Goal: Transaction & Acquisition: Purchase product/service

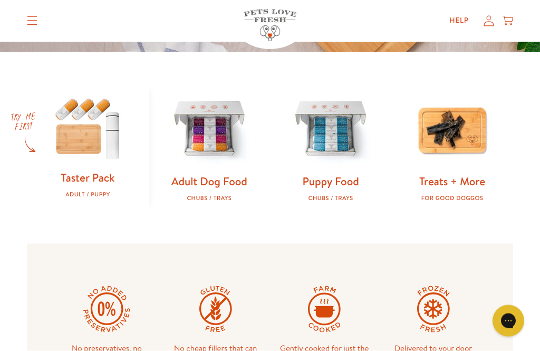
scroll to position [298, 0]
click at [201, 150] on img at bounding box center [210, 129] width 88 height 88
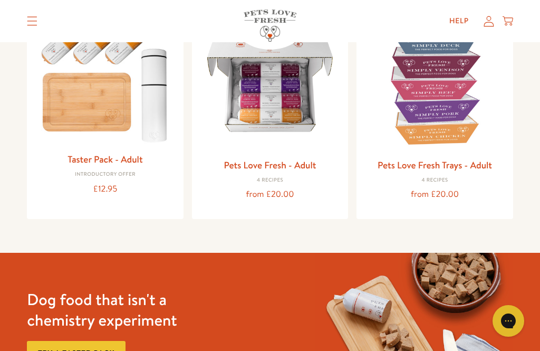
click at [266, 128] on img at bounding box center [271, 83] width 140 height 140
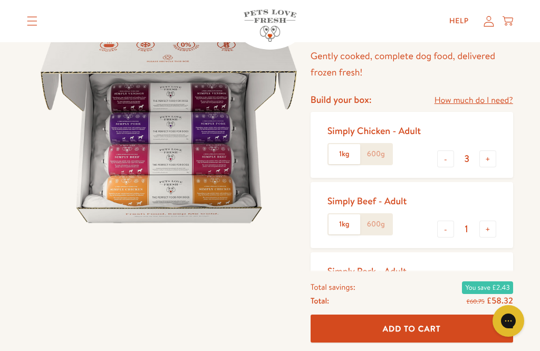
click at [375, 156] on label "600g" at bounding box center [376, 154] width 32 height 20
click at [0, 0] on input "600g" at bounding box center [0, 0] width 0 height 0
click at [488, 161] on button "+" at bounding box center [488, 158] width 17 height 17
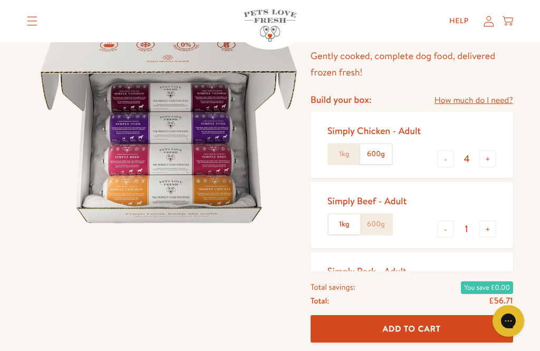
click at [491, 163] on button "+" at bounding box center [488, 158] width 17 height 17
type input "5"
click at [441, 228] on button "-" at bounding box center [446, 229] width 17 height 17
type input "0"
click at [448, 297] on button "-" at bounding box center [446, 299] width 17 height 17
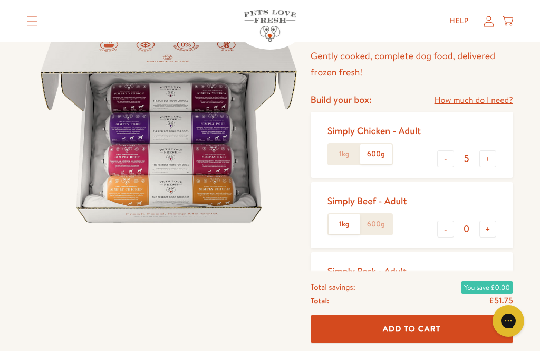
type input "0"
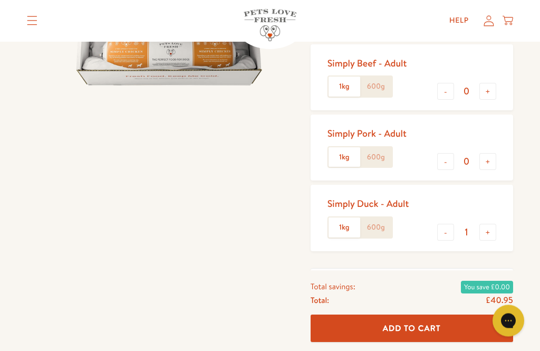
click at [444, 235] on button "-" at bounding box center [446, 232] width 17 height 17
type input "0"
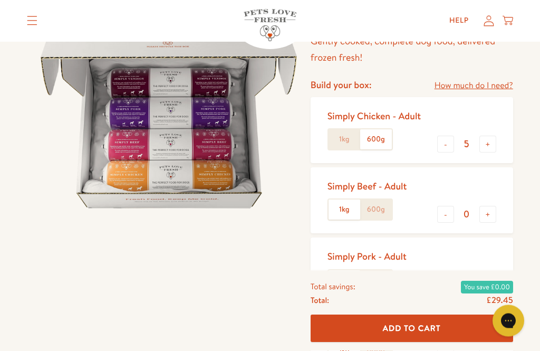
scroll to position [98, 0]
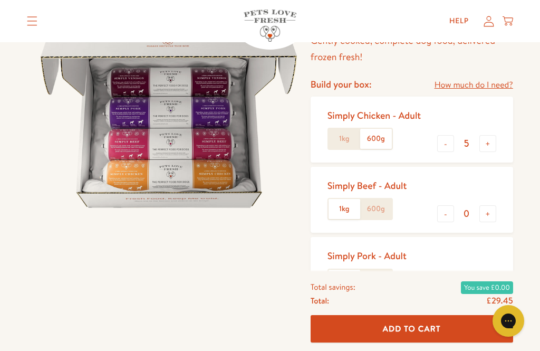
click at [488, 141] on button "+" at bounding box center [488, 143] width 17 height 17
click at [488, 139] on button "+" at bounding box center [488, 143] width 17 height 17
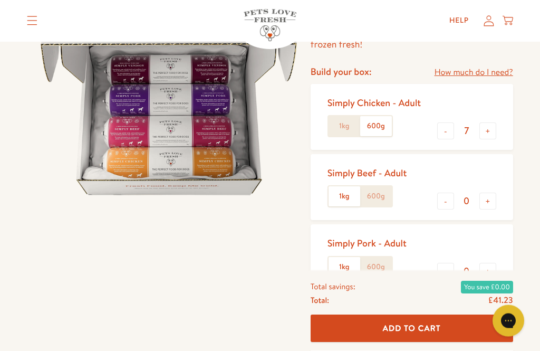
scroll to position [102, 0]
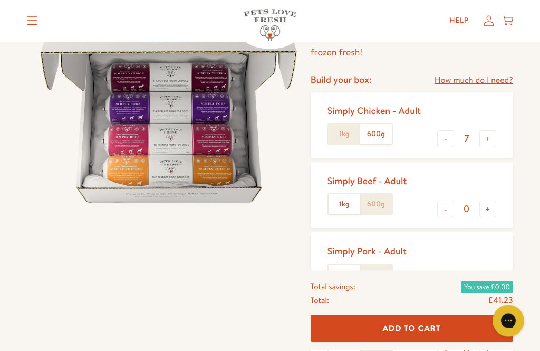
click at [451, 139] on button "-" at bounding box center [446, 139] width 17 height 17
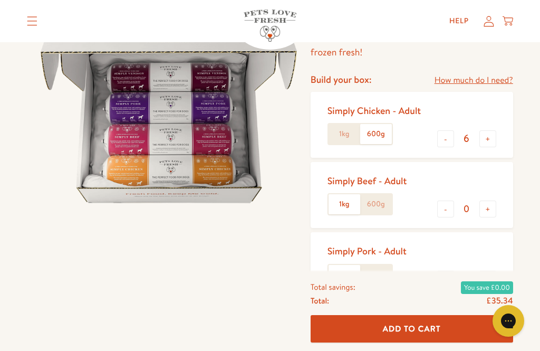
click at [446, 139] on button "-" at bounding box center [446, 138] width 17 height 17
type input "5"
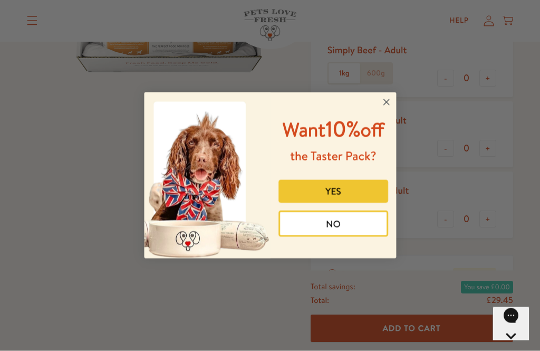
scroll to position [234, 0]
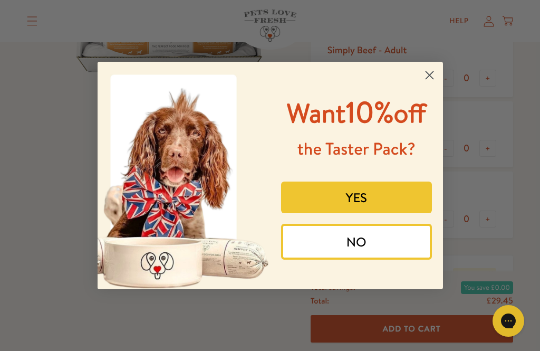
click at [430, 84] on circle "Close dialog" at bounding box center [429, 74] width 17 height 17
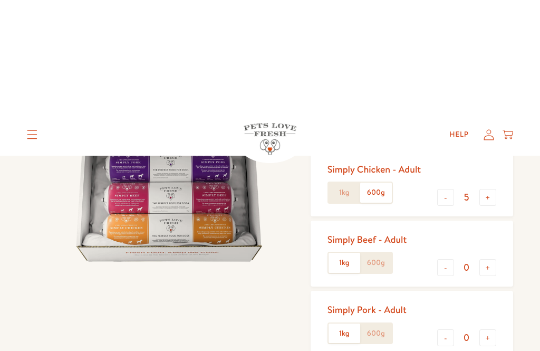
scroll to position [0, 0]
